Goal: Find specific page/section: Find specific page/section

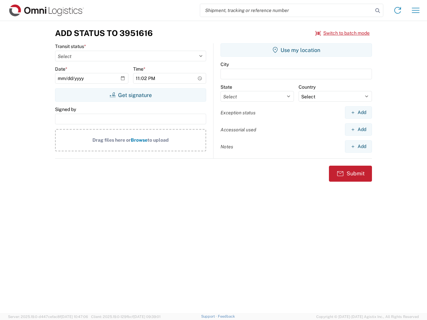
click at [287, 10] on input "search" at bounding box center [286, 10] width 173 height 13
click at [378, 11] on icon at bounding box center [377, 10] width 9 height 9
click at [398, 10] on icon at bounding box center [398, 10] width 11 height 11
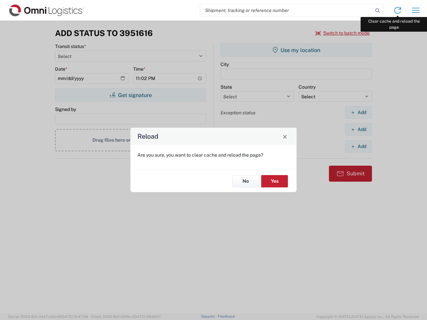
click at [416, 10] on div "Reload Are you sure, you want to clear cache and reload the page? No Yes" at bounding box center [213, 160] width 427 height 320
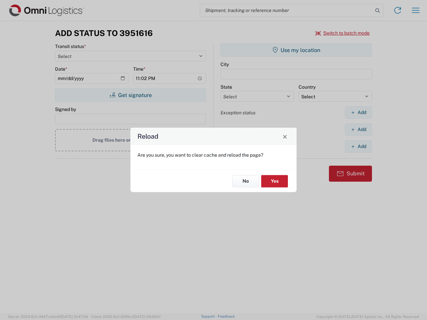
click at [343, 33] on div "Reload Are you sure, you want to clear cache and reload the page? No Yes" at bounding box center [213, 160] width 427 height 320
click at [131, 95] on div "Reload Are you sure, you want to clear cache and reload the page? No Yes" at bounding box center [213, 160] width 427 height 320
click at [296, 50] on div "Reload Are you sure, you want to clear cache and reload the page? No Yes" at bounding box center [213, 160] width 427 height 320
click at [358, 112] on div "Reload Are you sure, you want to clear cache and reload the page? No Yes" at bounding box center [213, 160] width 427 height 320
click at [358, 130] on div "Reload Are you sure, you want to clear cache and reload the page? No Yes" at bounding box center [213, 160] width 427 height 320
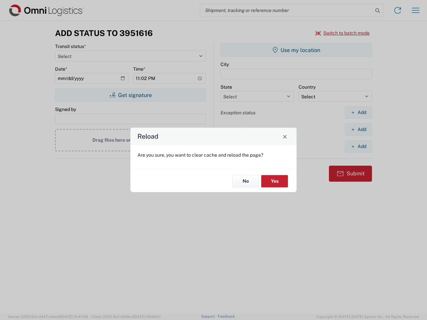
click at [358, 147] on div "Reload Are you sure, you want to clear cache and reload the page? No Yes" at bounding box center [213, 160] width 427 height 320
